Goal: Task Accomplishment & Management: Manage account settings

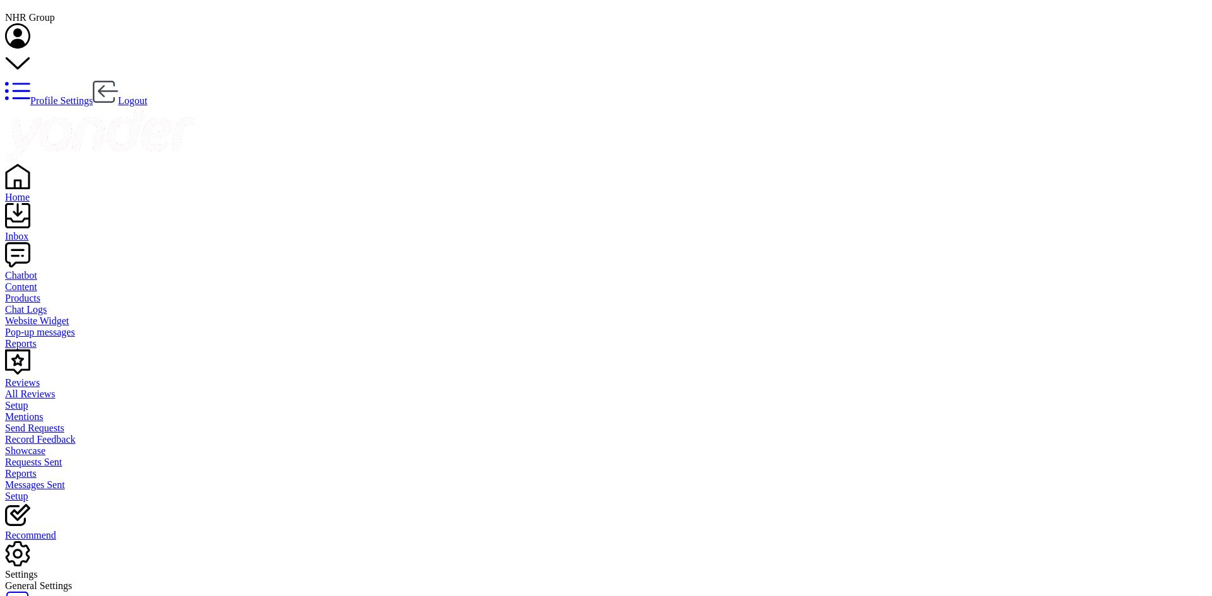
click at [59, 180] on link "Home" at bounding box center [606, 191] width 1202 height 23
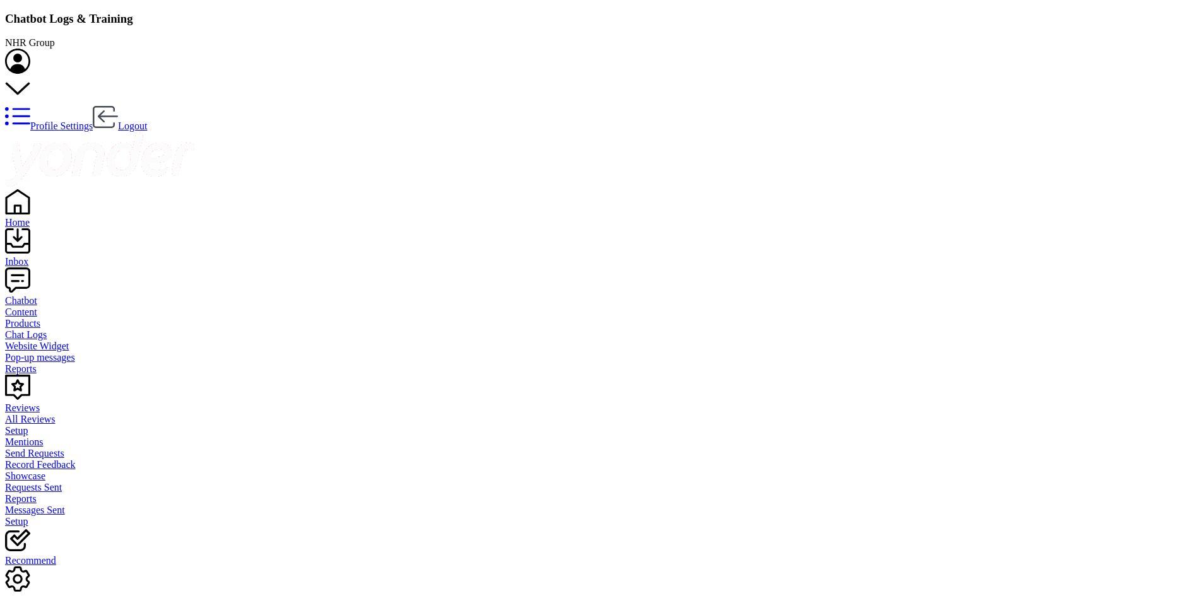
scroll to position [148, 680]
click at [28, 284] on link "Chatbot" at bounding box center [601, 295] width 1192 height 23
click at [40, 364] on div "Reports" at bounding box center [601, 369] width 1192 height 11
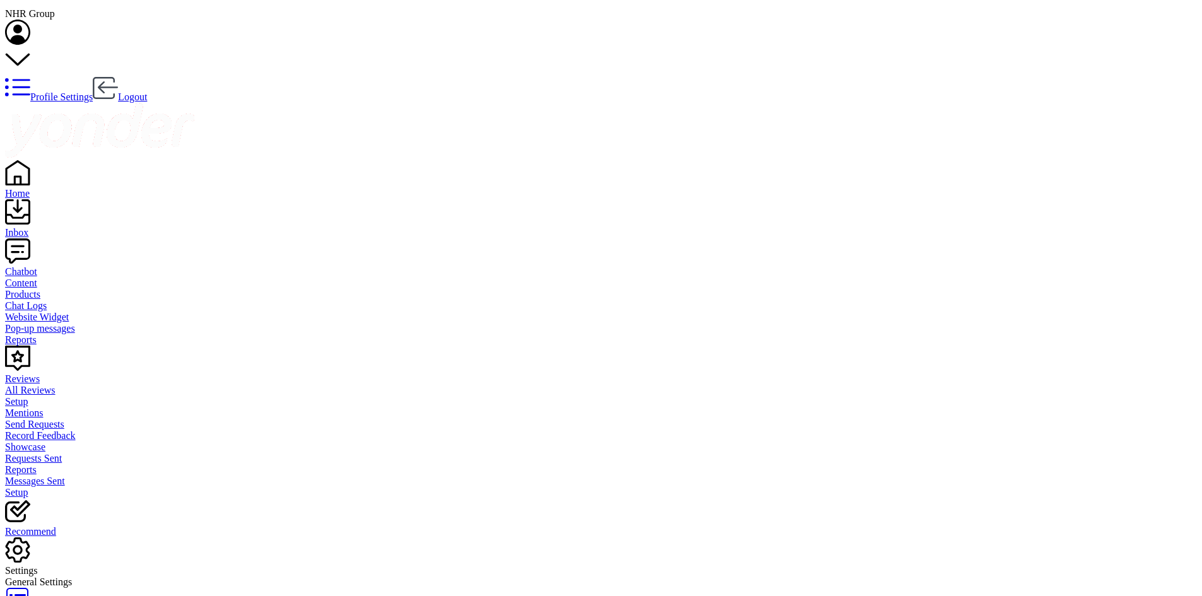
scroll to position [0, 0]
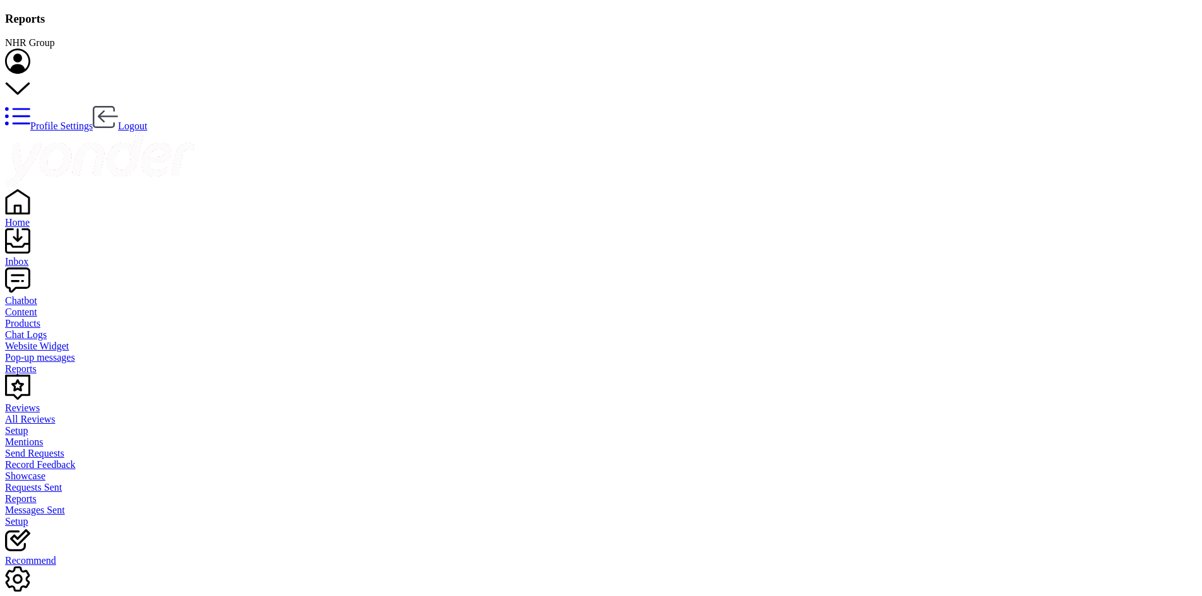
click at [40, 256] on div "Inbox" at bounding box center [601, 261] width 1192 height 11
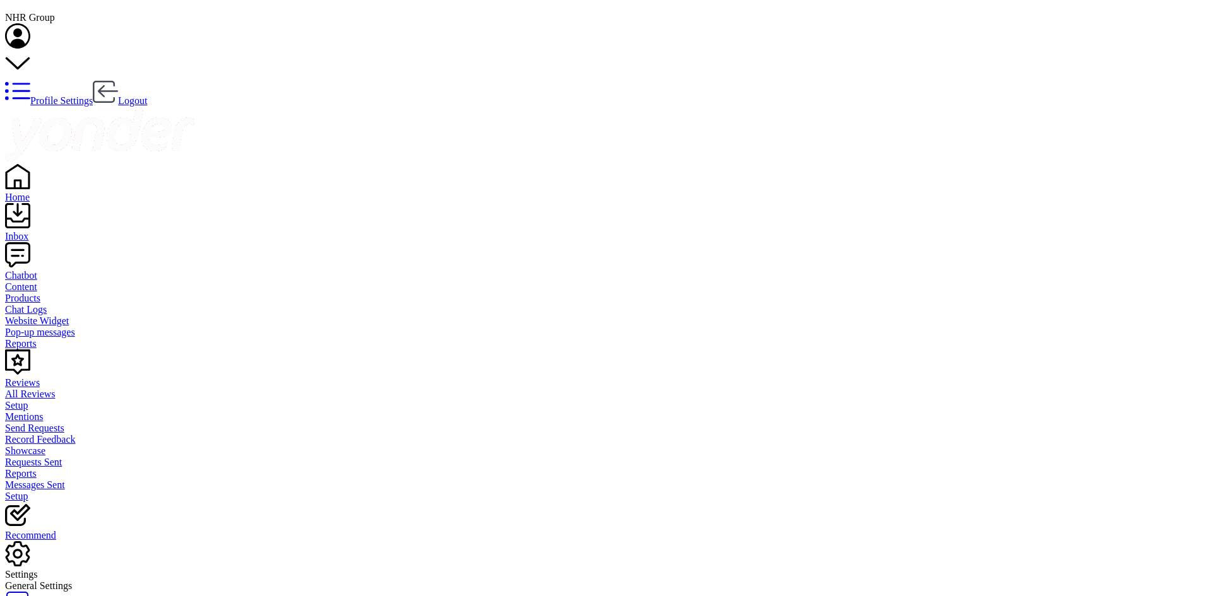
click at [27, 259] on link "Chatbot" at bounding box center [606, 270] width 1202 height 23
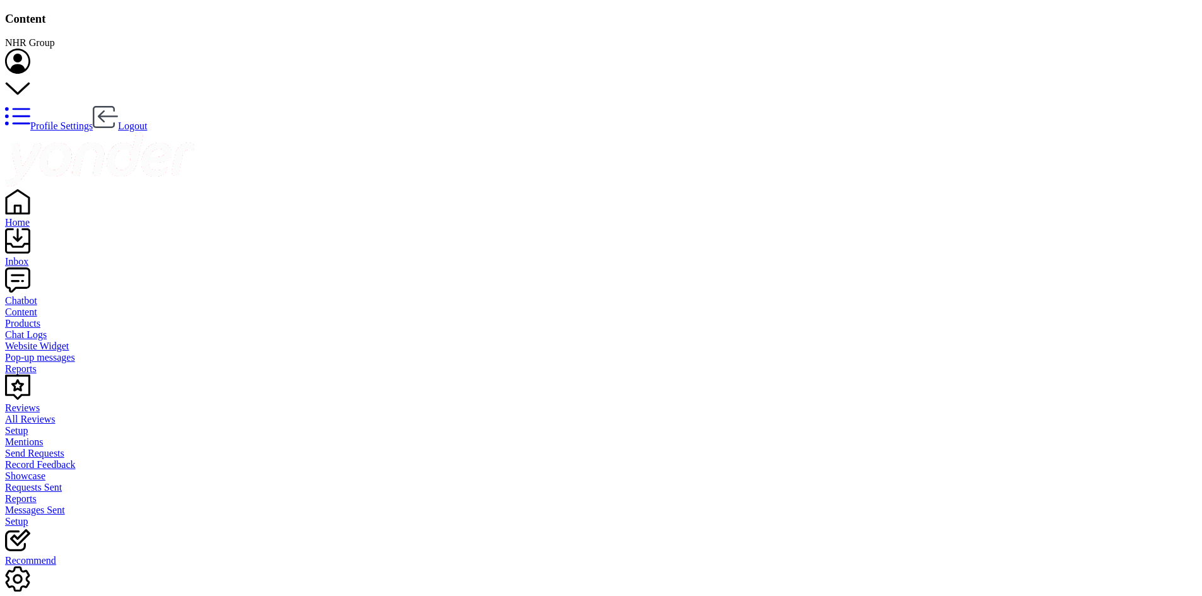
click at [45, 364] on div "Reports" at bounding box center [601, 369] width 1192 height 11
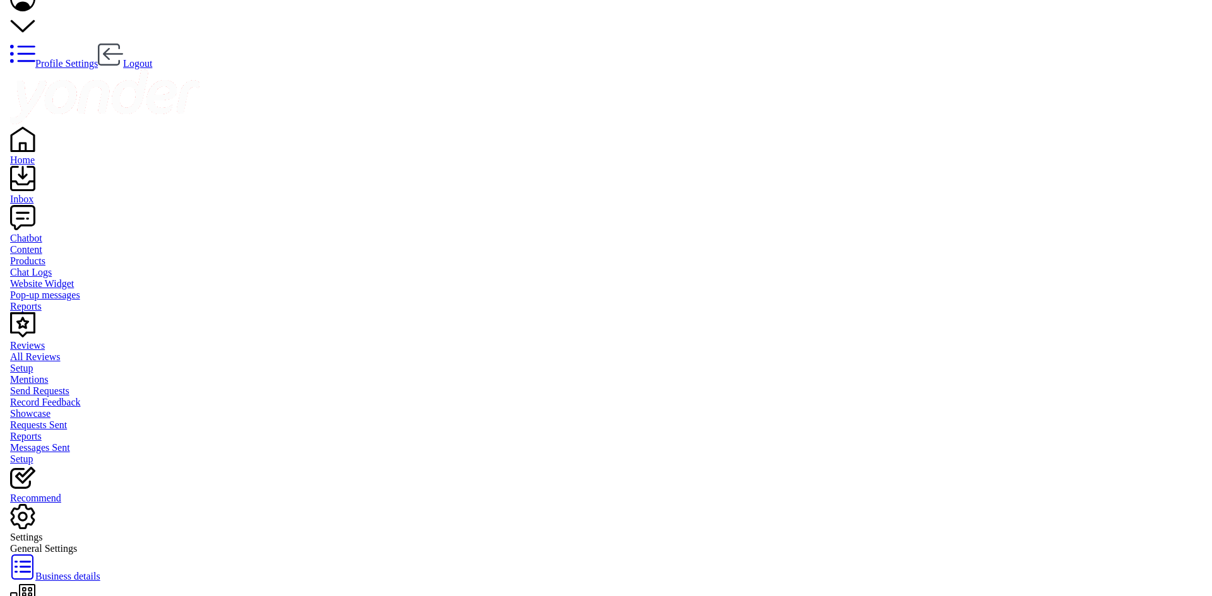
scroll to position [0, 0]
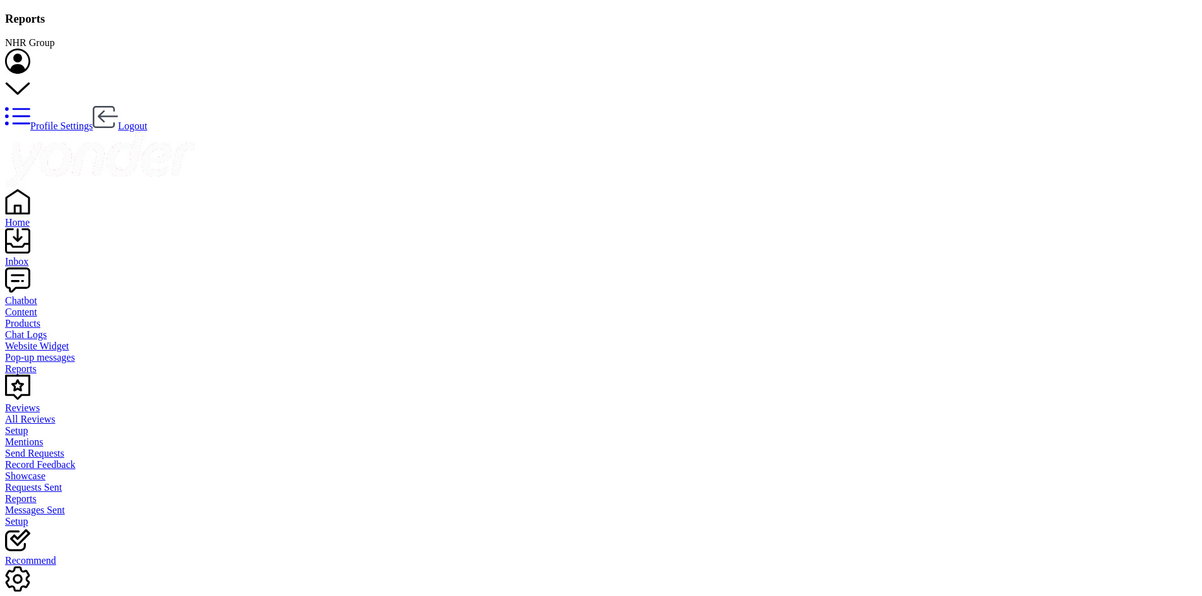
click at [27, 245] on link "Inbox" at bounding box center [601, 256] width 1192 height 23
